Goal: Obtain resource: Download file/media

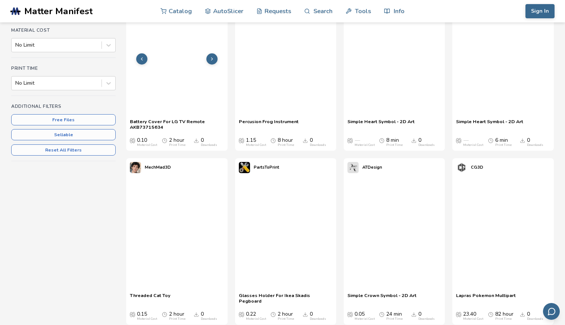
scroll to position [269, 0]
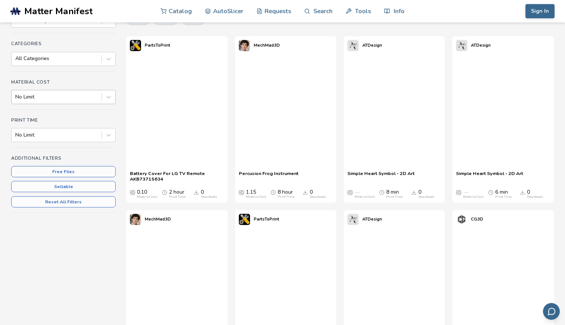
scroll to position [80, 0]
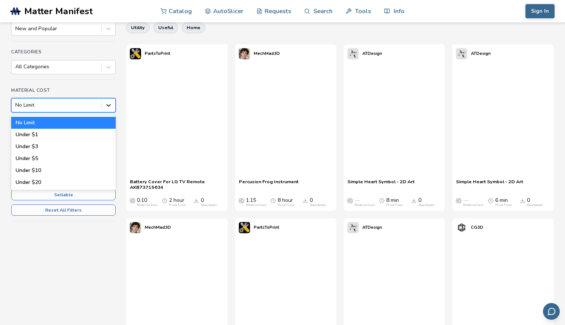
click at [106, 102] on icon at bounding box center [108, 104] width 7 height 7
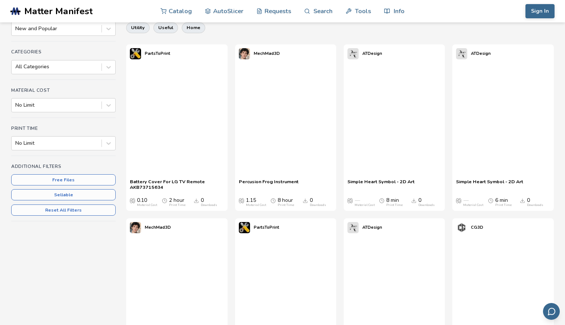
click at [81, 85] on div "Sort By New and Popular Categories All Categories Material Cost No Limit Print …" at bounding box center [63, 122] width 104 height 223
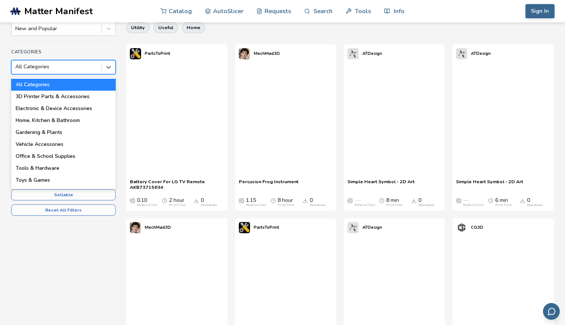
click at [94, 68] on div at bounding box center [56, 66] width 82 height 7
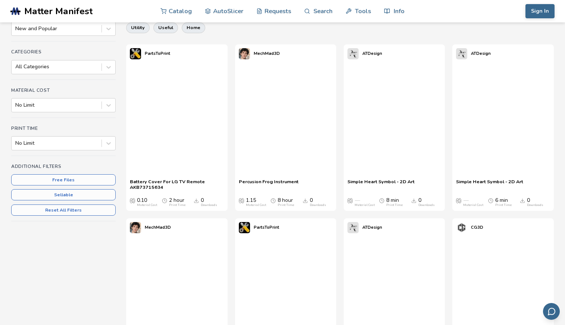
click at [87, 53] on h4 "Categories" at bounding box center [63, 51] width 104 height 5
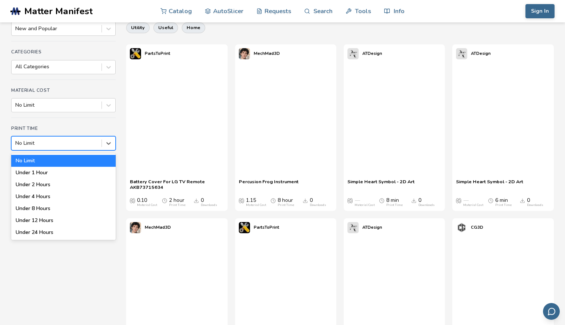
click at [62, 141] on div at bounding box center [56, 143] width 82 height 7
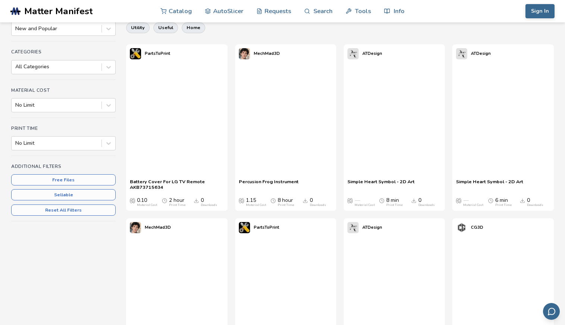
click at [73, 126] on h4 "Print Time" at bounding box center [63, 128] width 104 height 5
click at [69, 178] on button "Free Files" at bounding box center [63, 179] width 104 height 11
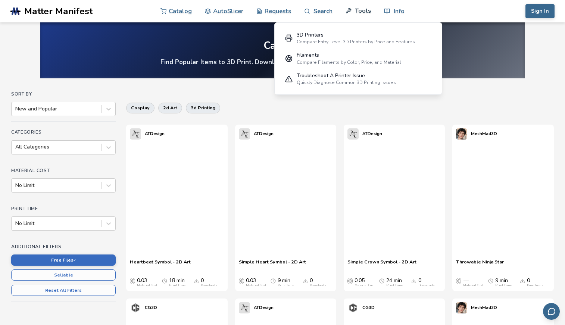
click at [359, 12] on link "Tools" at bounding box center [357, 11] width 25 height 22
